Goal: Task Accomplishment & Management: Complete application form

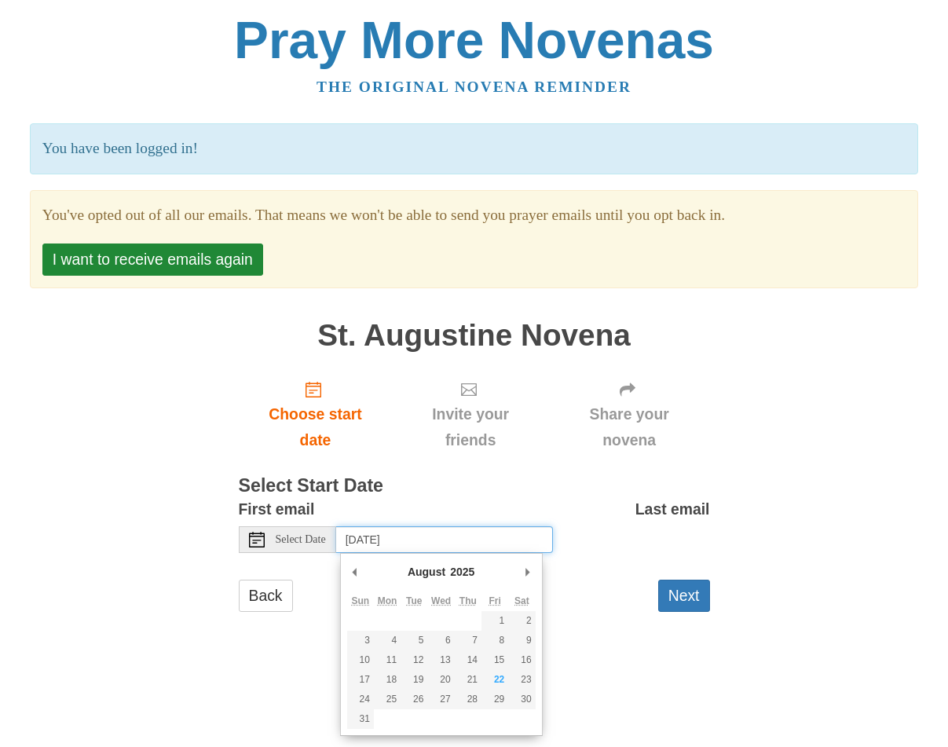
click at [416, 538] on input "[DATE]" at bounding box center [444, 539] width 217 height 27
type input "[DATE]"
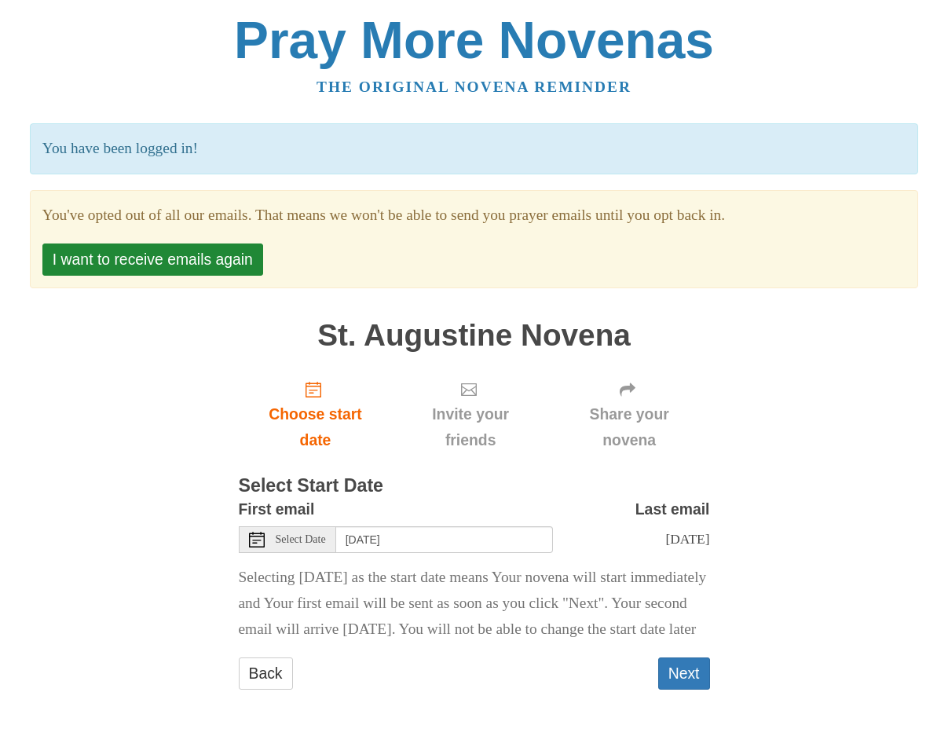
scroll to position [14, 0]
click at [683, 676] on button "Next" at bounding box center [684, 673] width 52 height 32
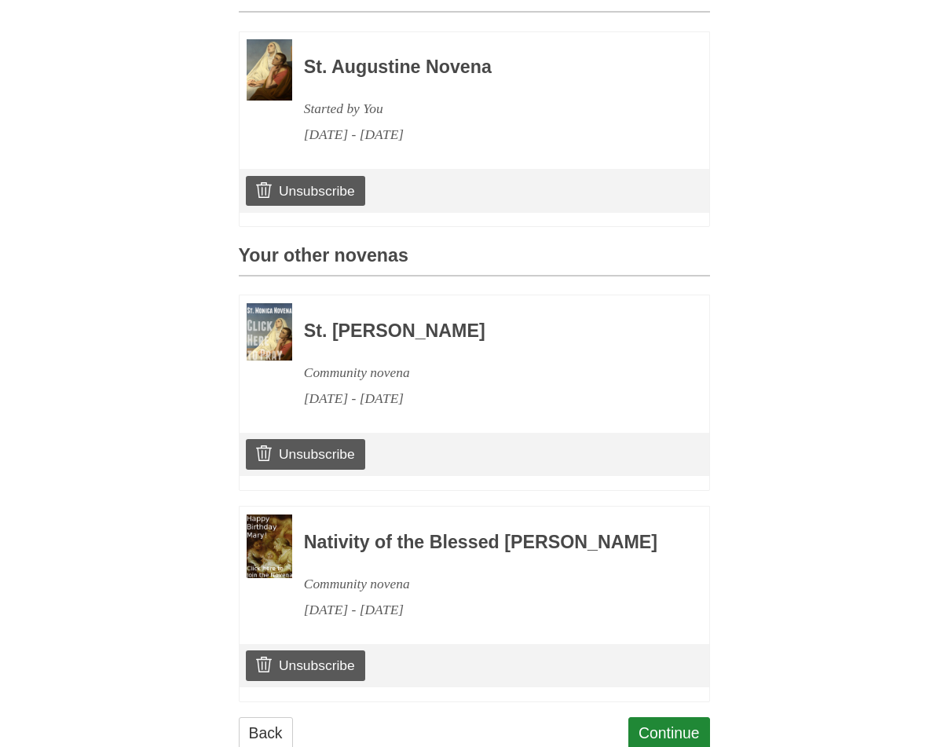
scroll to position [592, 0]
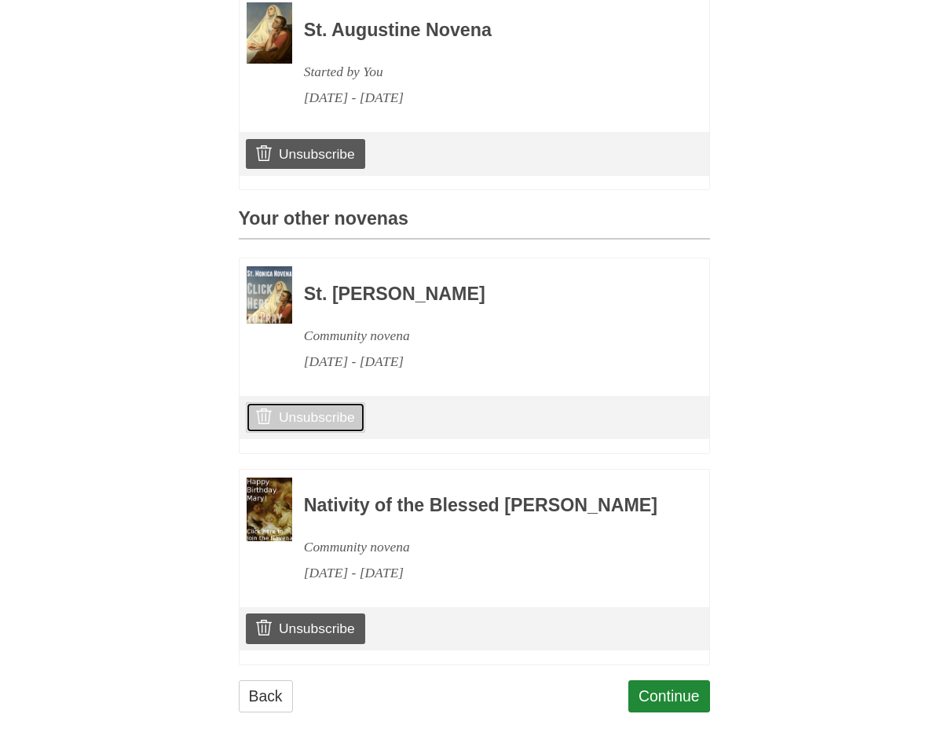
click at [277, 410] on link "Unsubscribe" at bounding box center [305, 417] width 119 height 30
